Goal: Check status: Check status

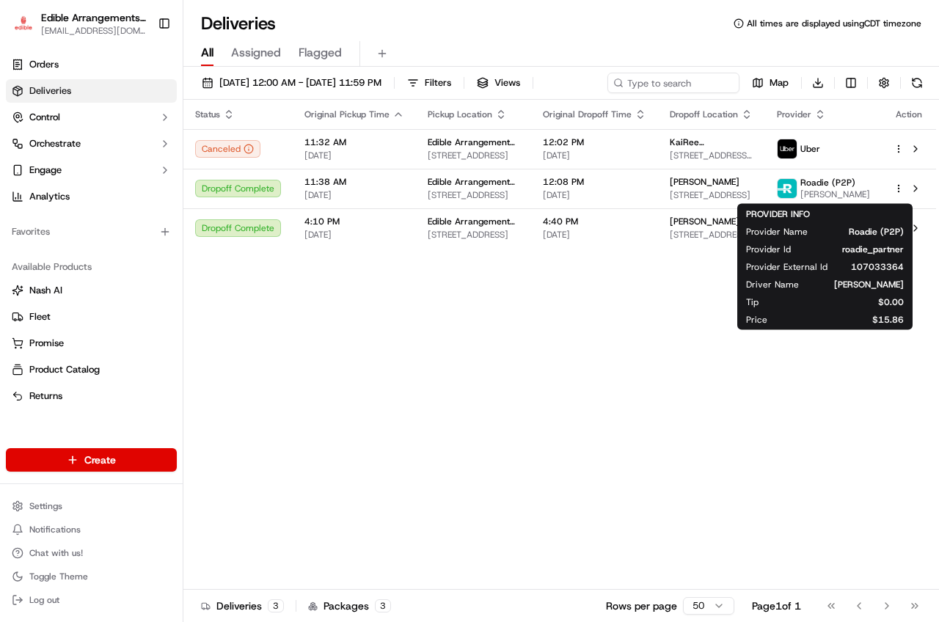
drag, startPoint x: 825, startPoint y: 178, endPoint x: 855, endPoint y: 343, distance: 167.7
click at [859, 351] on div "Status Original Pickup Time Pickup Location Original Dropoff Time Dropoff Locat…" at bounding box center [559, 345] width 752 height 490
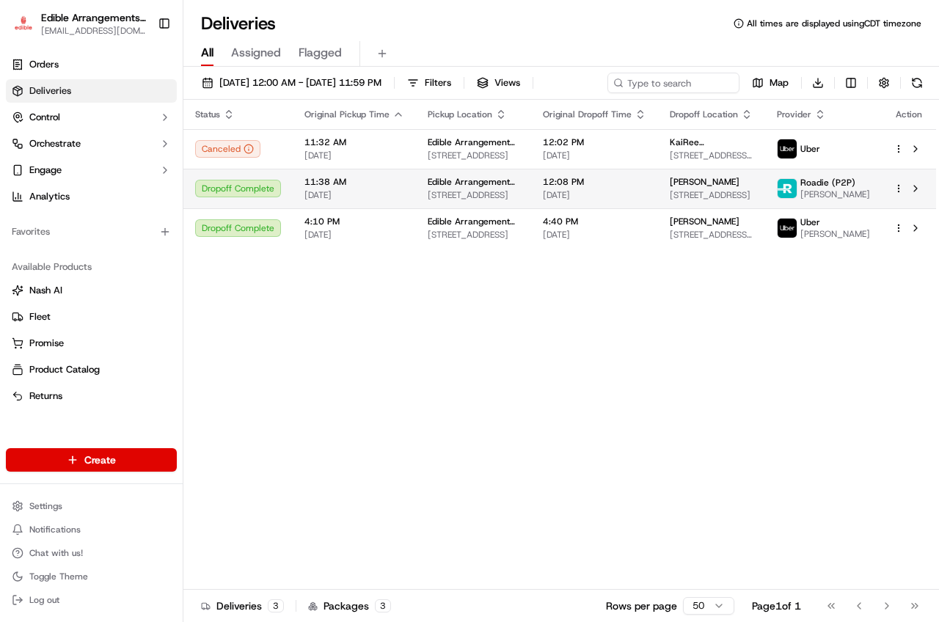
drag, startPoint x: 829, startPoint y: 202, endPoint x: 838, endPoint y: 187, distance: 17.4
click at [838, 187] on span "Roadie (P2P)" at bounding box center [827, 183] width 55 height 12
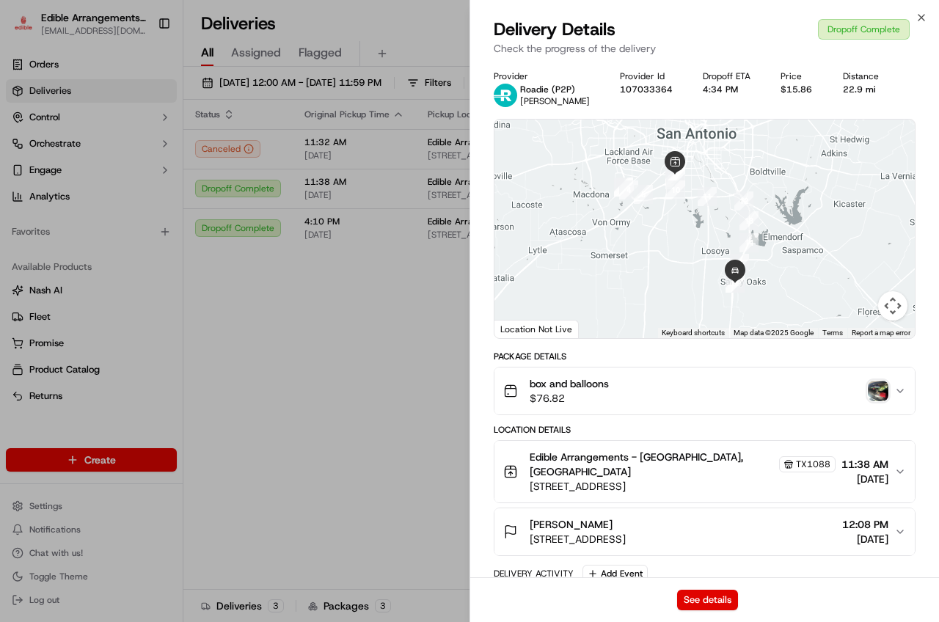
scroll to position [92, 0]
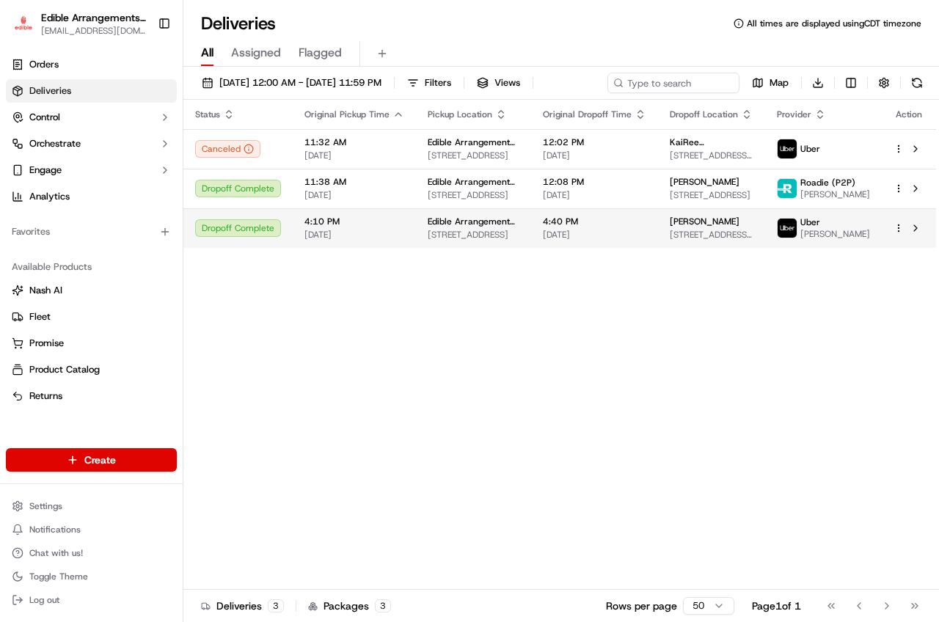
click at [851, 237] on span "[PERSON_NAME]" at bounding box center [835, 234] width 70 height 12
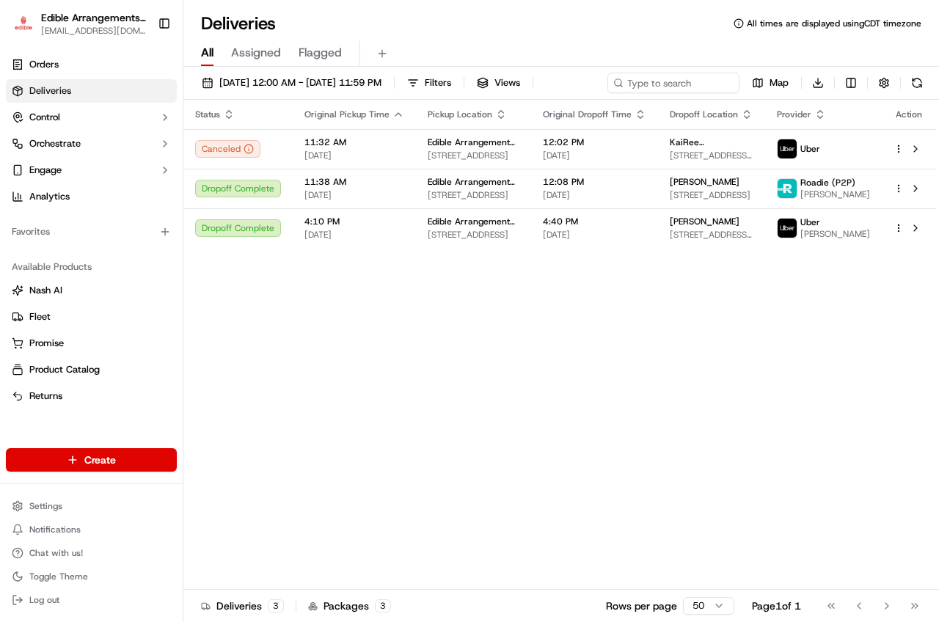
drag, startPoint x: 837, startPoint y: 144, endPoint x: 871, endPoint y: 298, distance: 156.9
click at [871, 298] on div "Status Original Pickup Time Pickup Location Original Dropoff Time Dropoff Locat…" at bounding box center [559, 345] width 752 height 490
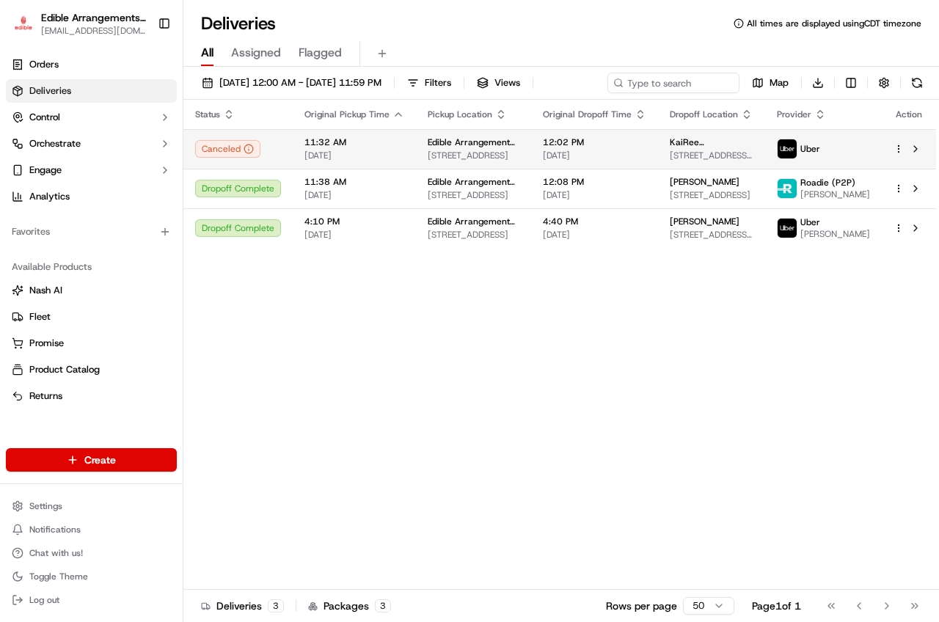
click at [818, 155] on span "Uber" at bounding box center [810, 149] width 20 height 12
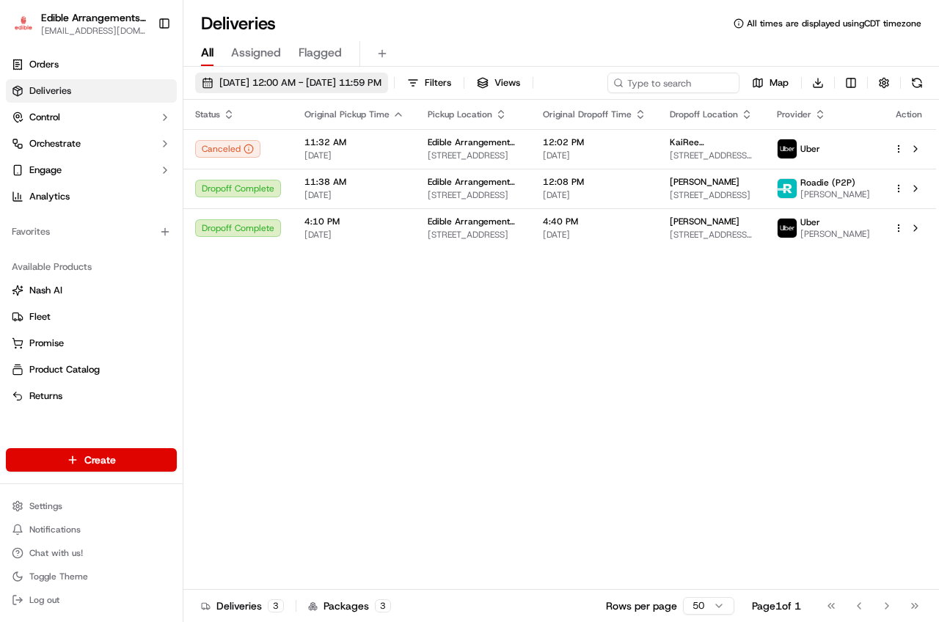
click at [350, 78] on span "[DATE] 12:00 AM - [DATE] 11:59 PM" at bounding box center [300, 82] width 162 height 13
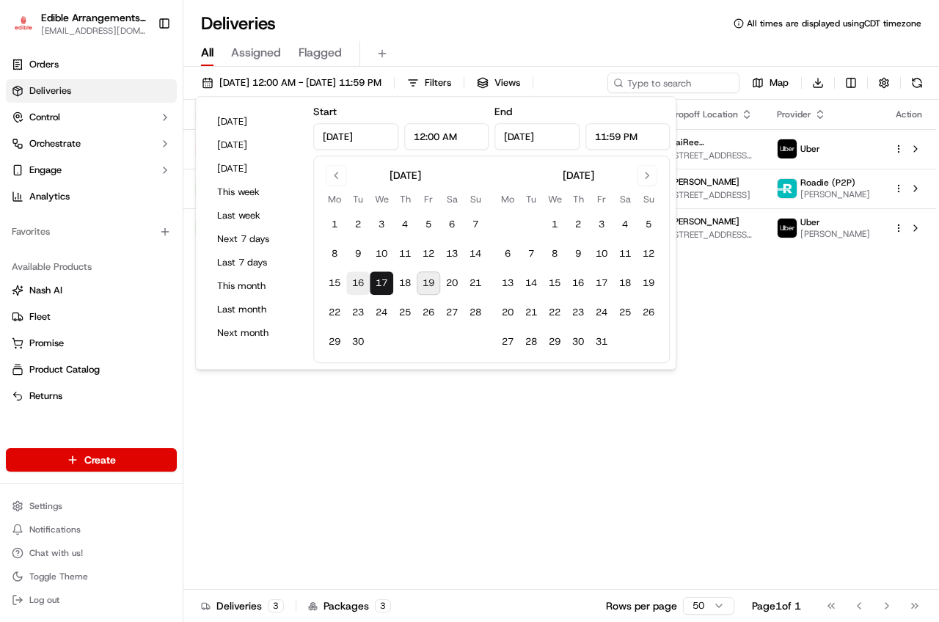
click at [363, 285] on button "16" at bounding box center [357, 282] width 23 height 23
type input "[DATE]"
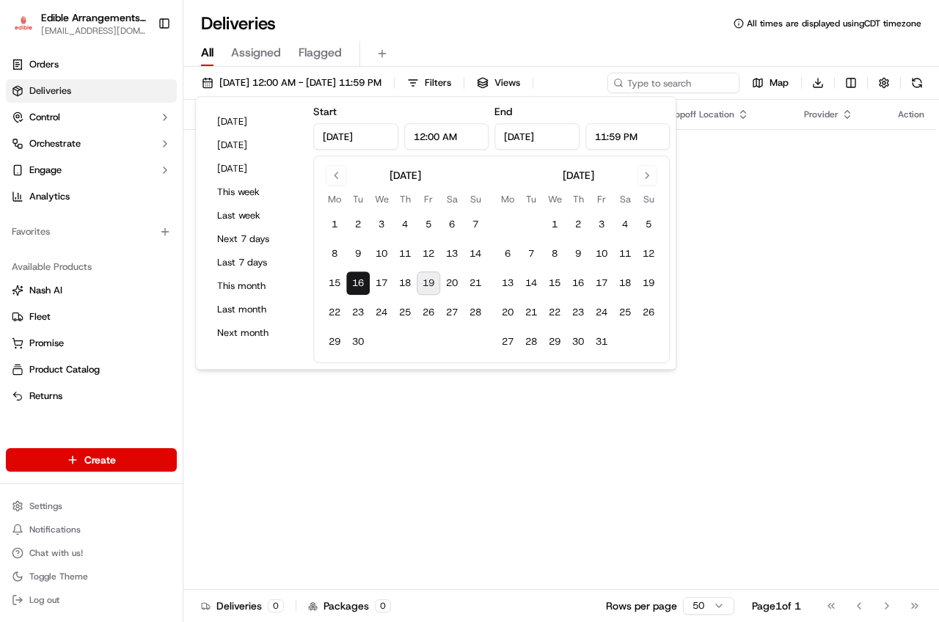
click at [364, 284] on button "16" at bounding box center [357, 282] width 23 height 23
click at [363, 284] on button "16" at bounding box center [357, 282] width 23 height 23
click at [524, 475] on div "Status Original Pickup Time Pickup Location Original Dropoff Time Dropoff Locat…" at bounding box center [559, 345] width 752 height 490
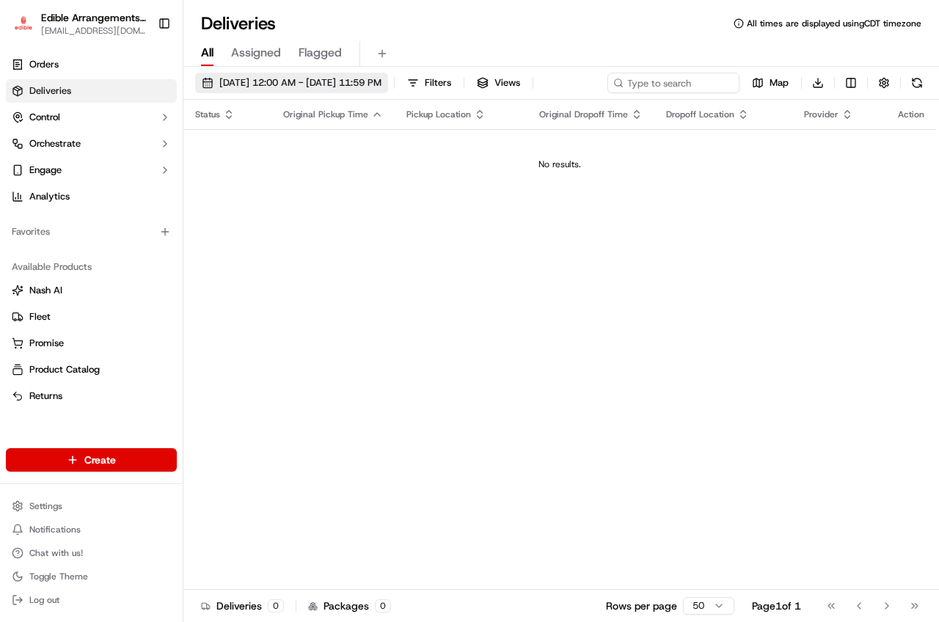
click at [251, 79] on span "[DATE] 12:00 AM - [DATE] 11:59 PM" at bounding box center [300, 82] width 162 height 13
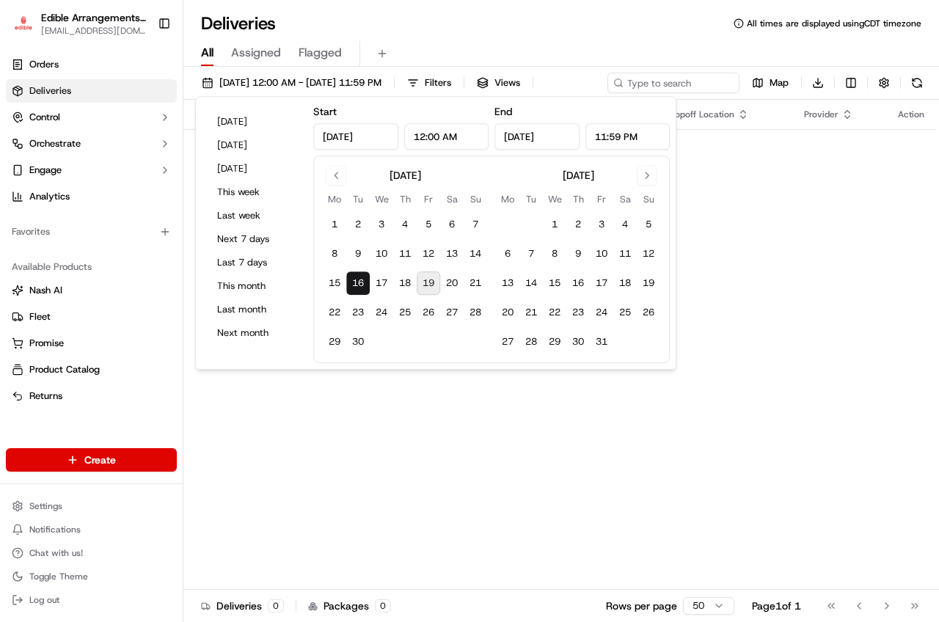
click at [354, 282] on button "16" at bounding box center [357, 282] width 23 height 23
click at [406, 403] on div "Status Original Pickup Time Pickup Location Original Dropoff Time Dropoff Locat…" at bounding box center [559, 345] width 752 height 490
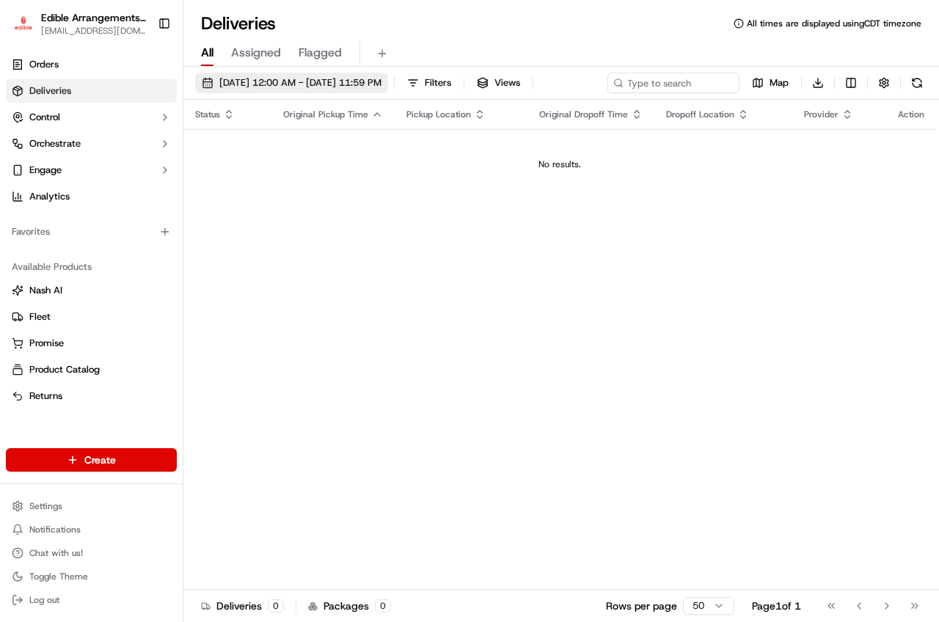
click at [301, 89] on span "[DATE] 12:00 AM - [DATE] 11:59 PM" at bounding box center [300, 82] width 162 height 13
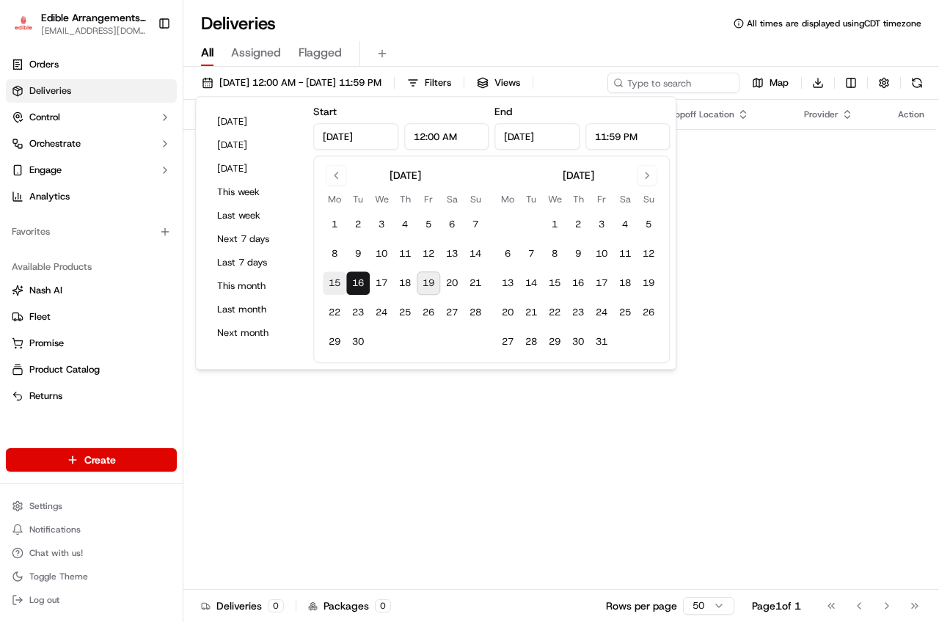
click at [334, 284] on button "15" at bounding box center [334, 282] width 23 height 23
type input "[DATE]"
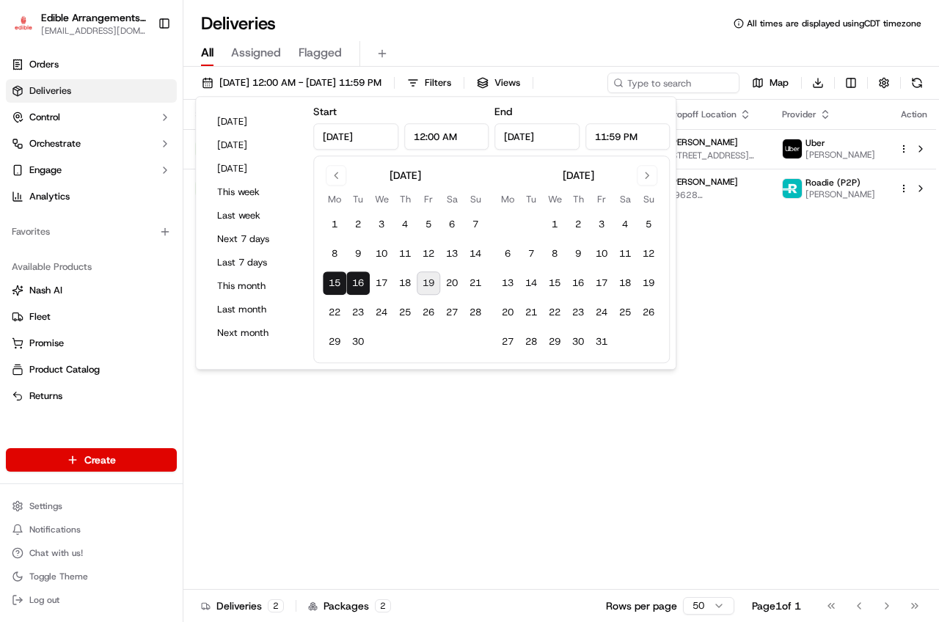
click at [331, 282] on button "15" at bounding box center [334, 282] width 23 height 23
type input "[DATE]"
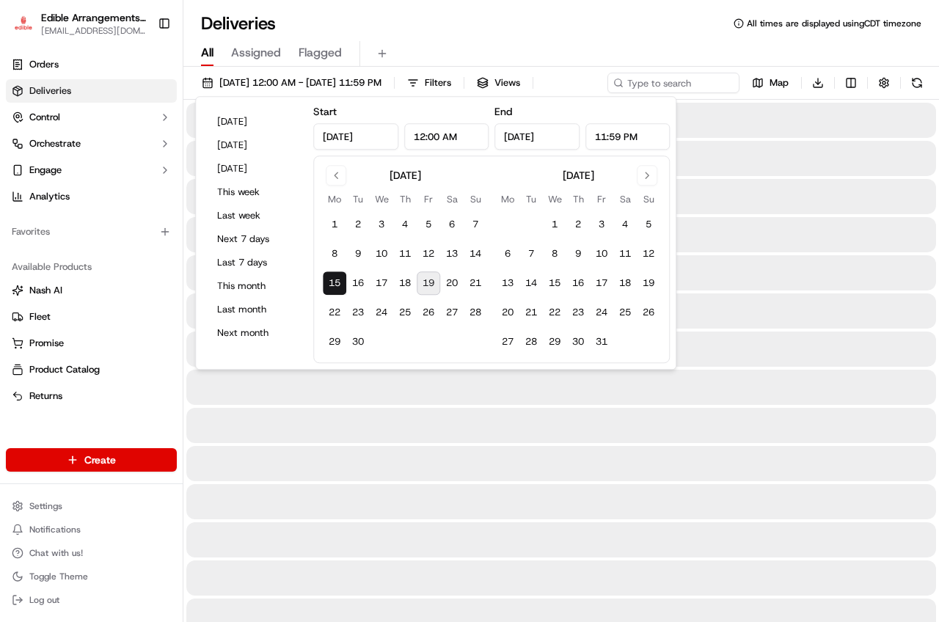
click at [331, 282] on button "15" at bounding box center [334, 282] width 23 height 23
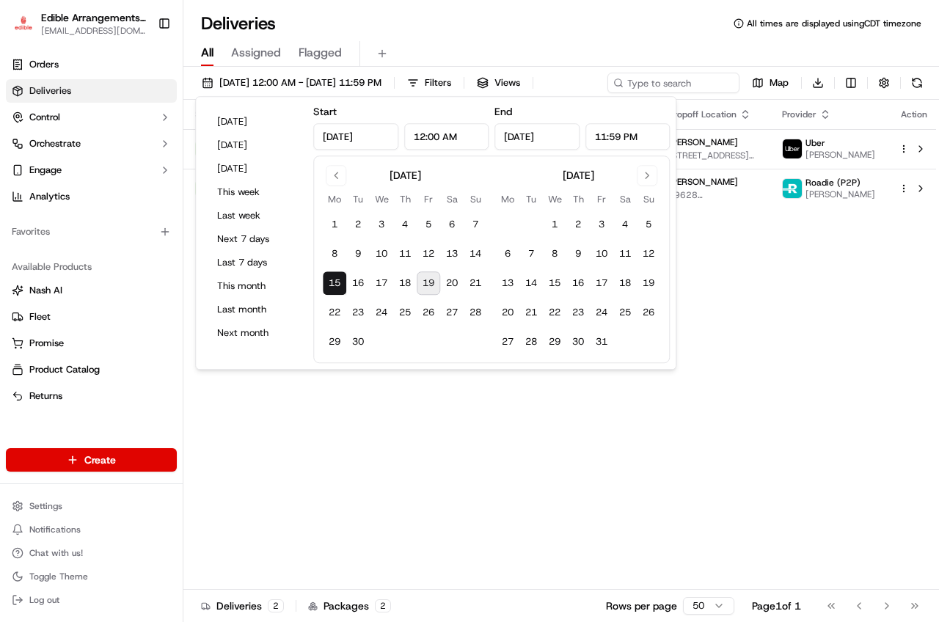
click at [791, 383] on div "Status Original Pickup Time Pickup Location Original Dropoff Time Dropoff Locat…" at bounding box center [562, 345] width 758 height 490
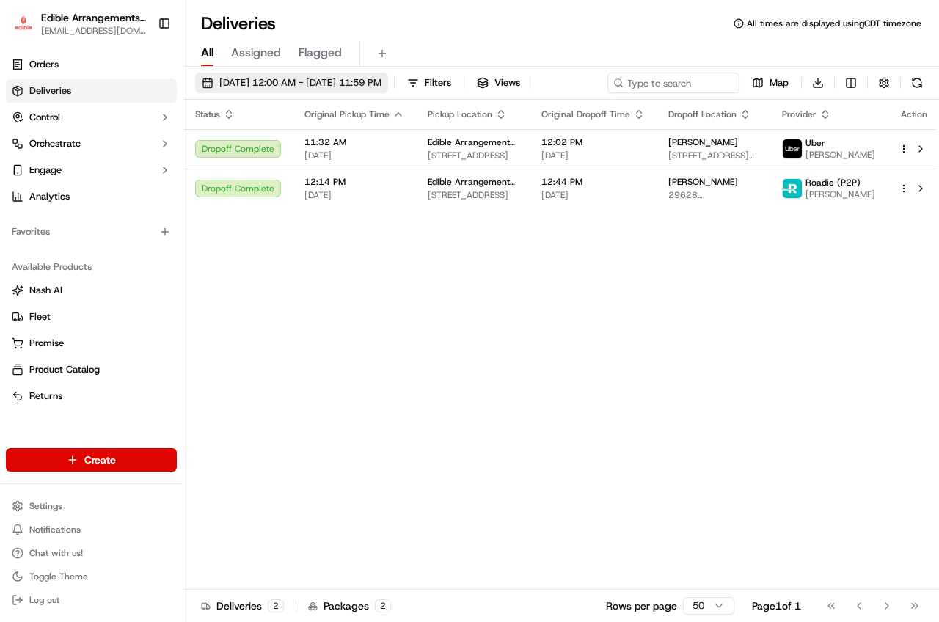
click at [301, 89] on span "[DATE] 12:00 AM - [DATE] 11:59 PM" at bounding box center [300, 82] width 162 height 13
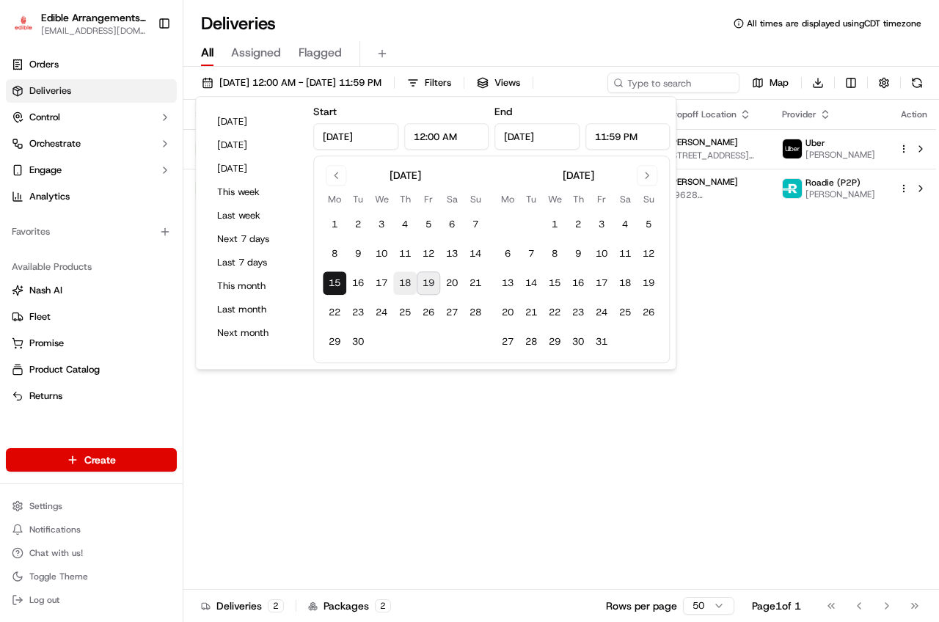
click at [411, 277] on button "18" at bounding box center [404, 282] width 23 height 23
type input "[DATE]"
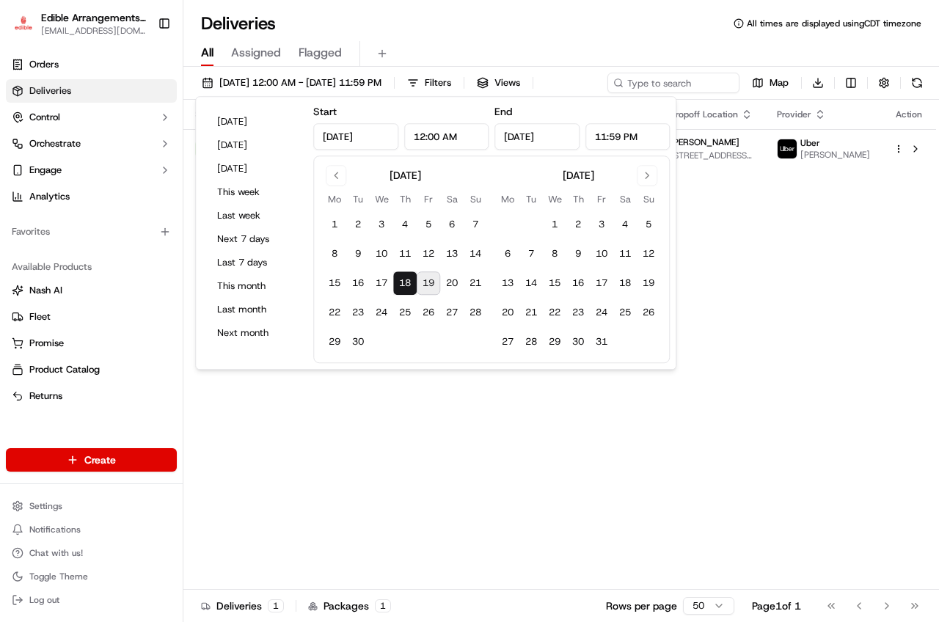
click at [717, 271] on div "Status Original Pickup Time Pickup Location Original Dropoff Time Dropoff Locat…" at bounding box center [559, 345] width 752 height 490
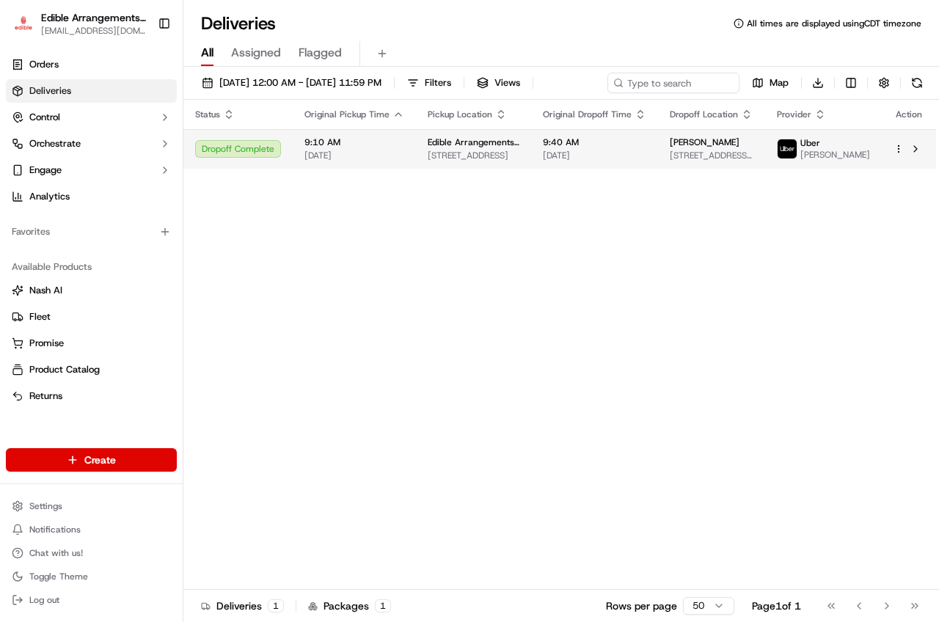
click at [688, 156] on span "[STREET_ADDRESS][PERSON_NAME]" at bounding box center [712, 156] width 84 height 12
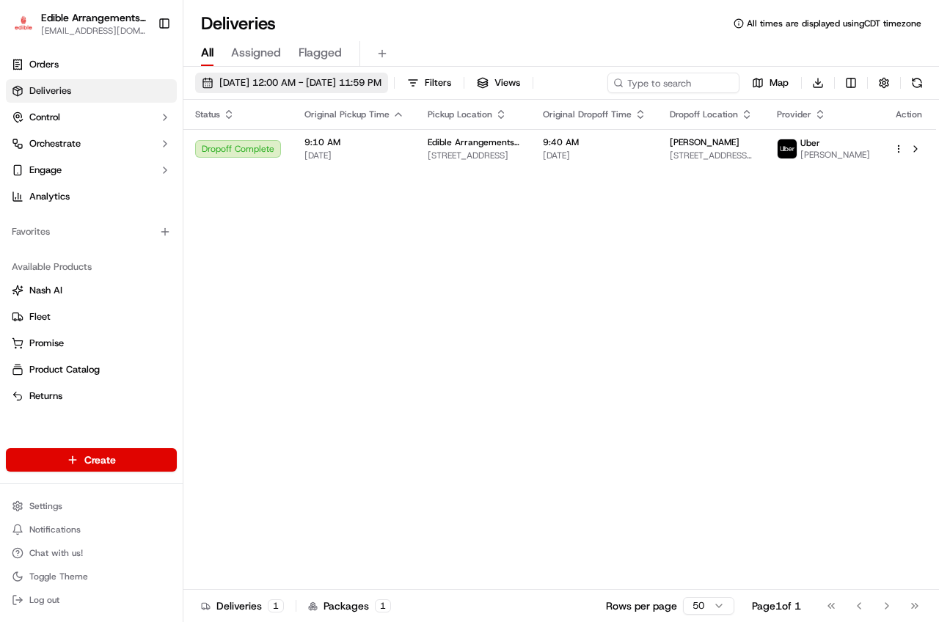
click at [381, 78] on span "[DATE] 12:00 AM - [DATE] 11:59 PM" at bounding box center [300, 82] width 162 height 13
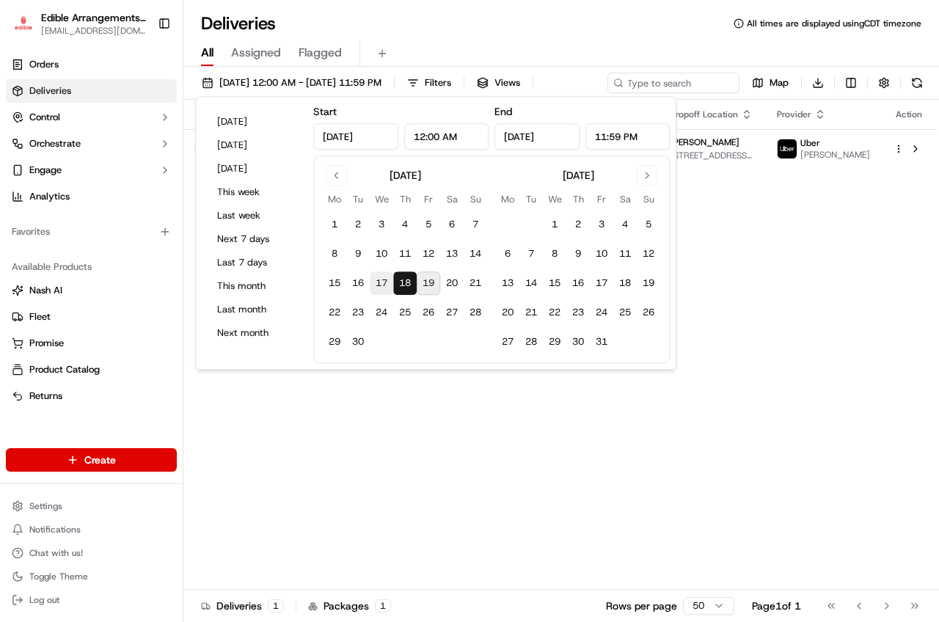
click at [370, 284] on button "17" at bounding box center [381, 282] width 23 height 23
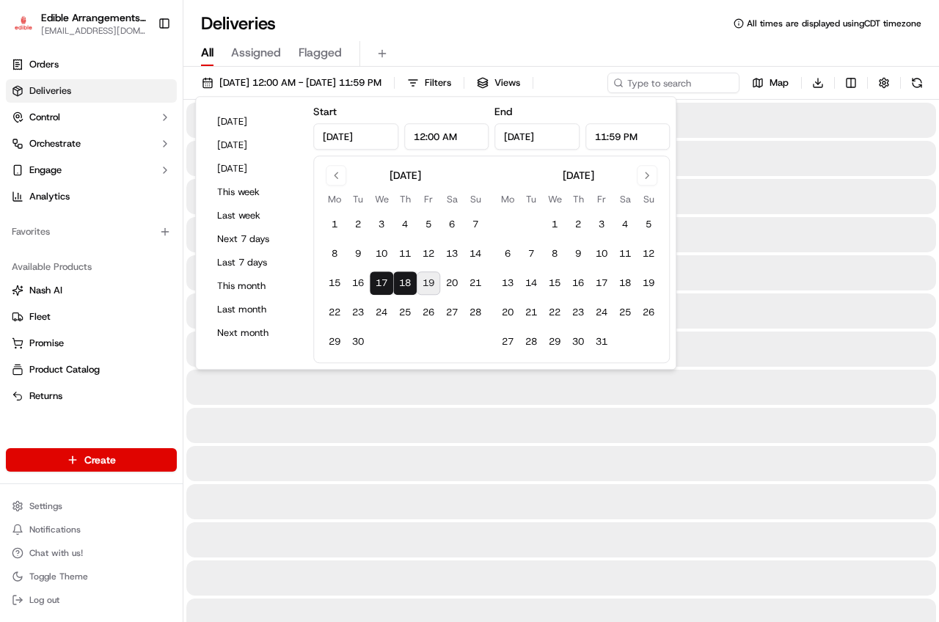
type input "[DATE]"
click at [370, 284] on button "17" at bounding box center [381, 282] width 23 height 23
type input "[DATE]"
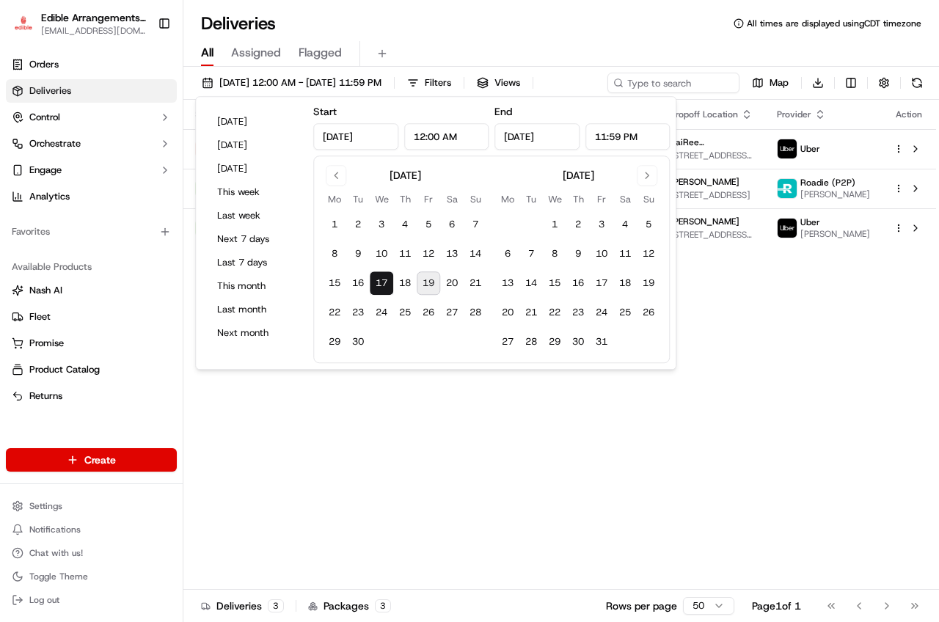
click at [774, 451] on div "Status Original Pickup Time Pickup Location Original Dropoff Time Dropoff Locat…" at bounding box center [559, 345] width 752 height 490
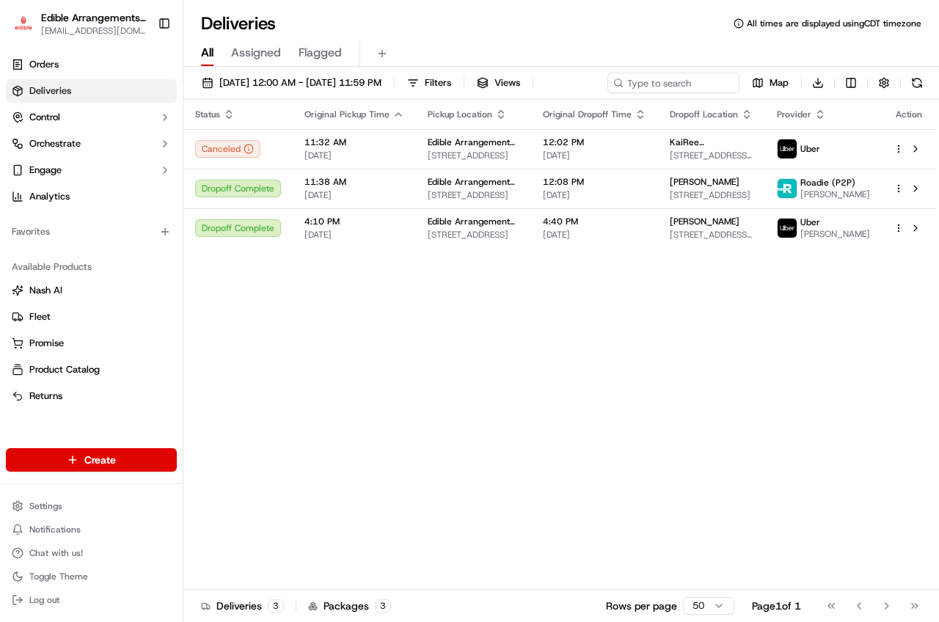
click at [426, 350] on div "Status Original Pickup Time Pickup Location Original Dropoff Time Dropoff Locat…" at bounding box center [559, 345] width 752 height 490
